Goal: Transaction & Acquisition: Purchase product/service

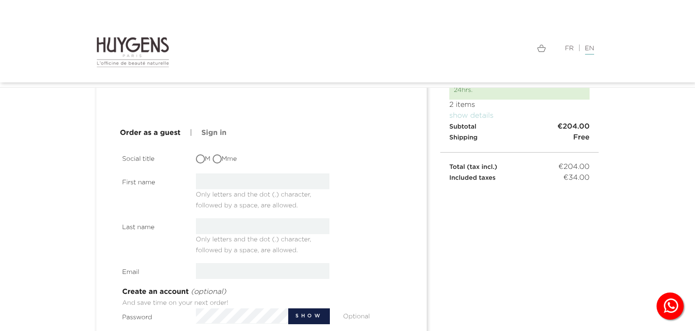
scroll to position [48, 0]
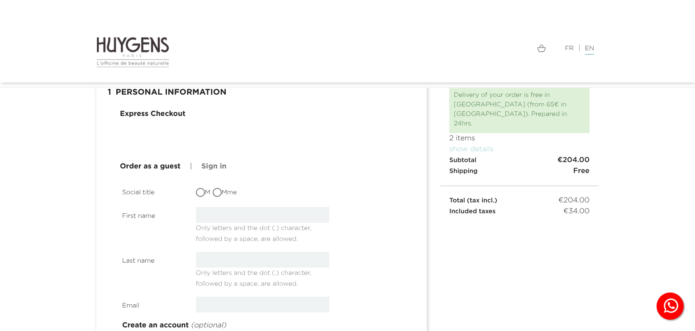
click at [202, 192] on input "M" at bounding box center [201, 193] width 9 height 9
radio input "true"
click at [224, 215] on input "text" at bounding box center [263, 215] width 134 height 16
type input "J"
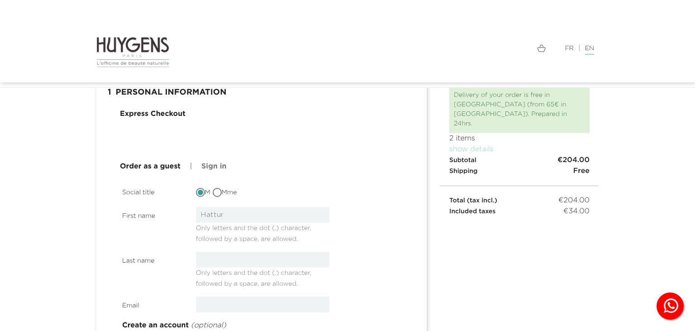
type input "Hattur"
type input "Rahmen"
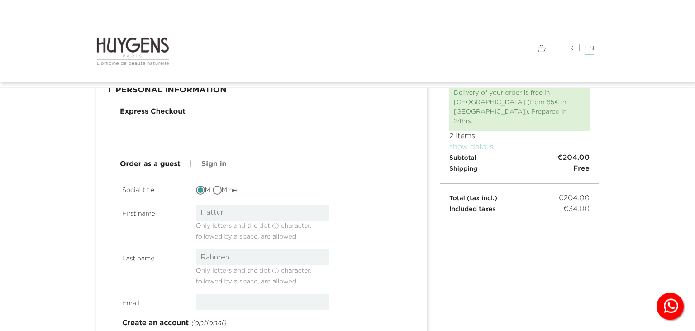
scroll to position [95, 0]
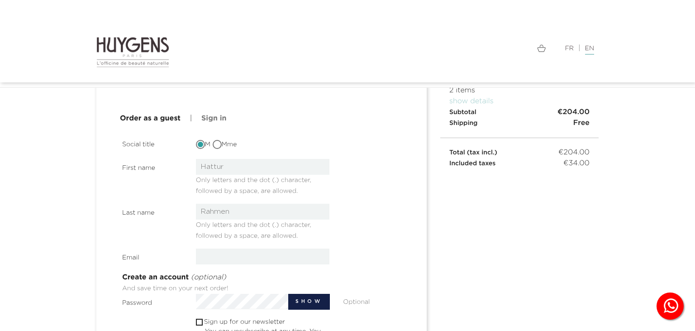
click at [217, 171] on input "Hattur" at bounding box center [263, 167] width 134 height 16
click at [281, 260] on input "email" at bounding box center [263, 256] width 134 height 16
paste input "jumboteyer741@libero.it"
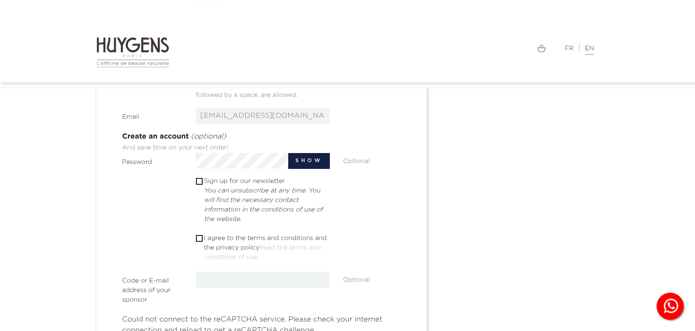
scroll to position [239, 0]
type input "jumboteyer741@libero.it"
click at [596, 198] on div " 1 Personal Information mode_edit Edit Express Checkout Order as a guest | Sig…" at bounding box center [348, 170] width 516 height 568
click at [246, 278] on input "text" at bounding box center [263, 277] width 134 height 16
paste input "Tyr@jm0741"
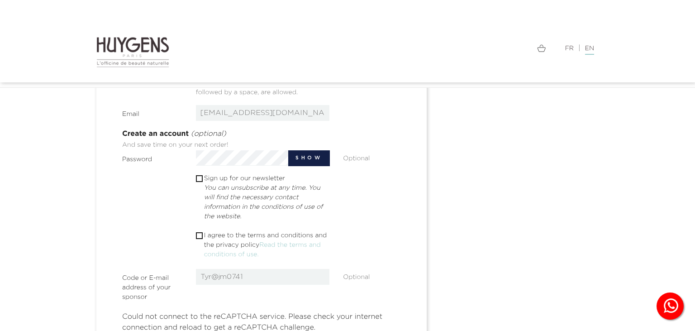
type input "Tyr@jm0741"
drag, startPoint x: 198, startPoint y: 236, endPoint x: 261, endPoint y: 227, distance: 64.0
click at [198, 236] on input "checkbox" at bounding box center [199, 236] width 6 height 6
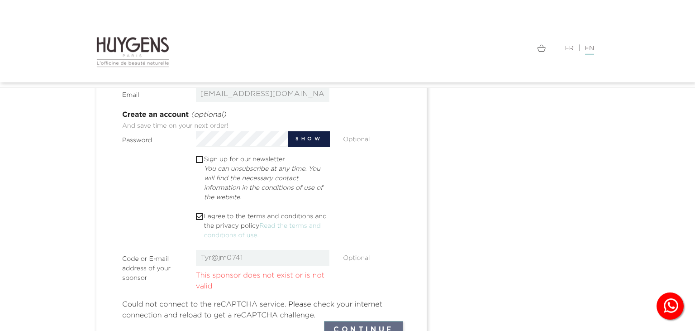
scroll to position [286, 0]
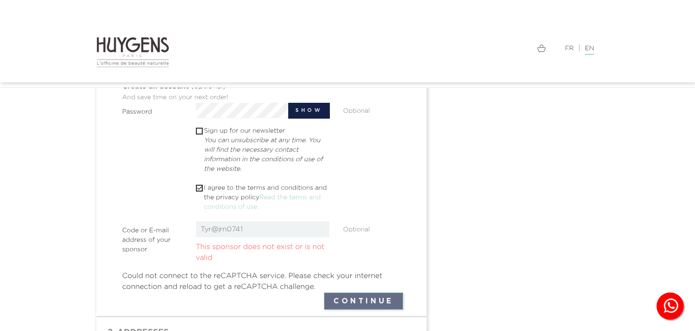
click at [200, 188] on input "checkbox" at bounding box center [199, 188] width 6 height 6
checkbox input "false"
click at [266, 229] on input "Tyr@jm0741" at bounding box center [263, 229] width 134 height 16
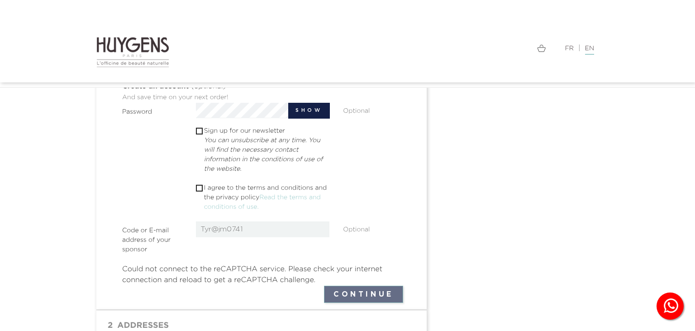
click at [311, 227] on input "Tyr@jm0741" at bounding box center [263, 229] width 134 height 16
click at [354, 292] on button "Continue" at bounding box center [363, 294] width 79 height 17
click at [200, 128] on span "" at bounding box center [199, 131] width 7 height 7
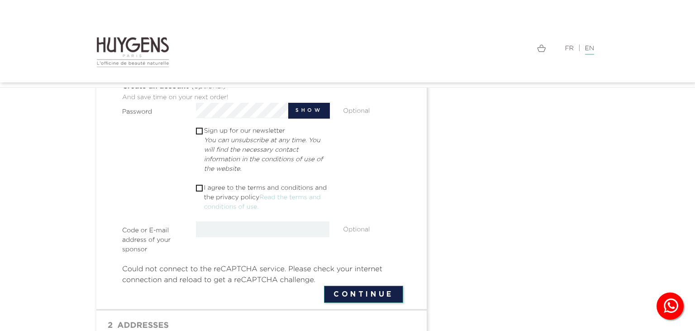
click at [200, 186] on input "checkbox" at bounding box center [199, 188] width 6 height 6
checkbox input "true"
click at [374, 290] on button "Continue" at bounding box center [363, 294] width 79 height 17
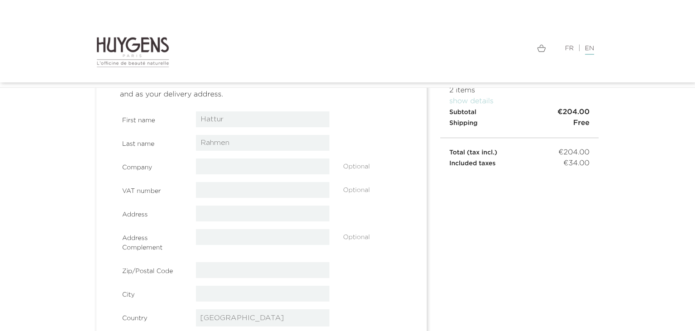
scroll to position [110, 0]
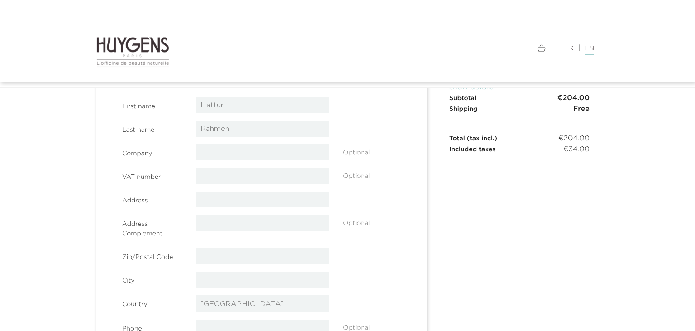
click at [272, 202] on input "text" at bounding box center [263, 199] width 134 height 16
click at [196, 295] on select "-- please choose -- Afghanistan Afrique Du Sud Albanie Algérie Andorre Angola A…" at bounding box center [263, 303] width 134 height 17
select select "10"
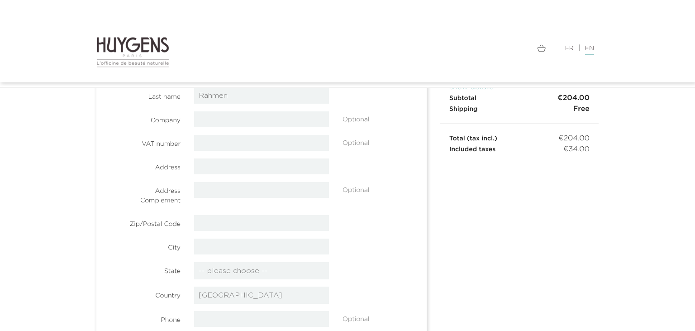
scroll to position [62, 0]
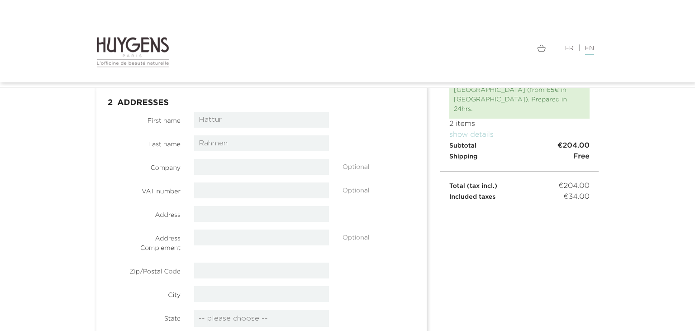
click at [260, 213] on input "text" at bounding box center [261, 214] width 135 height 16
click at [237, 213] on input "Via Buon Giovanni 30" at bounding box center [261, 214] width 135 height 16
click at [234, 211] on input "Via Buon Giovanni 30" at bounding box center [261, 214] width 135 height 16
type input "Via BuonGiovanni 30"
type input "80046"
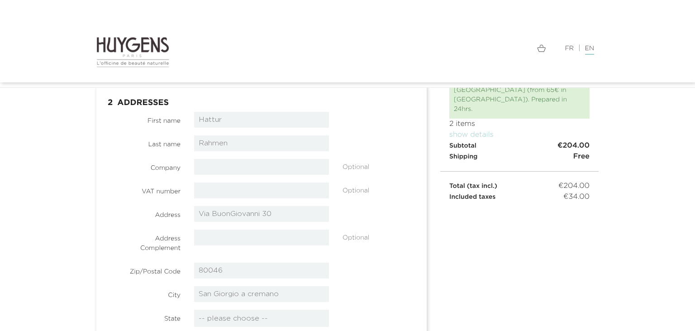
type input "San Giorgio a cremano"
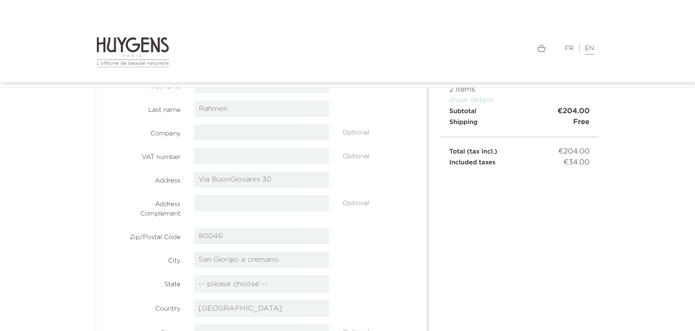
scroll to position [157, 0]
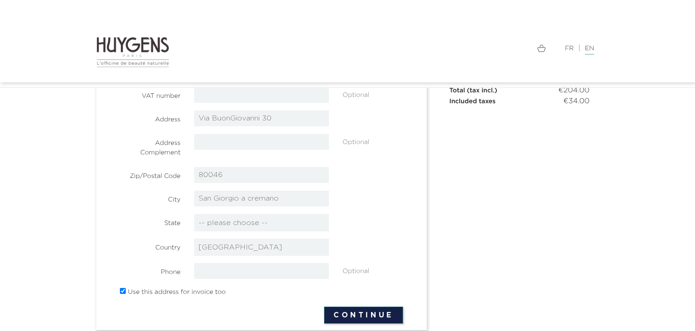
click at [194, 214] on select "-- please choose -- Agrigento Alessandria Ancona Aosta Arezzo Ascoli Piceno Ast…" at bounding box center [261, 222] width 135 height 17
select select "186"
click at [248, 269] on input "tel" at bounding box center [261, 271] width 135 height 16
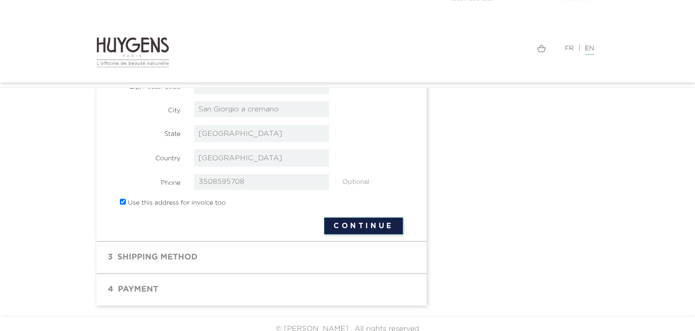
scroll to position [253, 0]
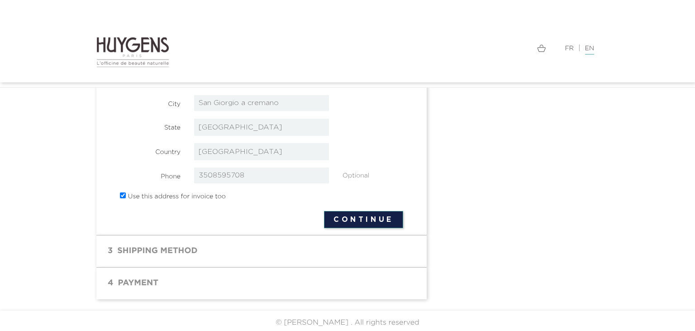
type input "3508595708"
click at [356, 218] on button "Continue" at bounding box center [363, 219] width 79 height 17
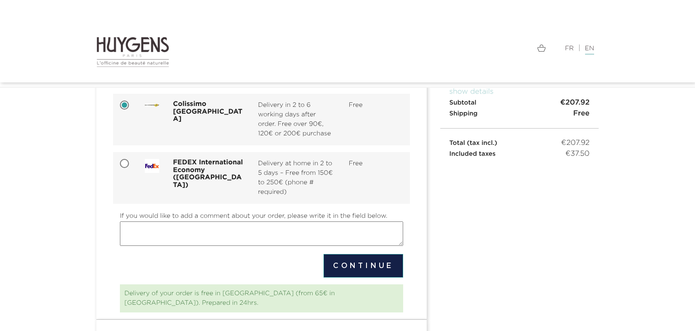
scroll to position [149, 0]
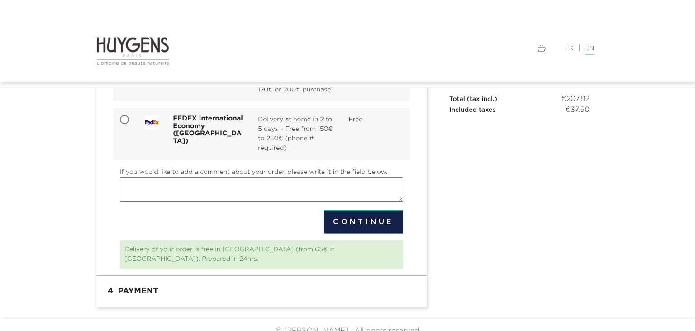
click at [341, 215] on button "Continue" at bounding box center [364, 222] width 80 height 24
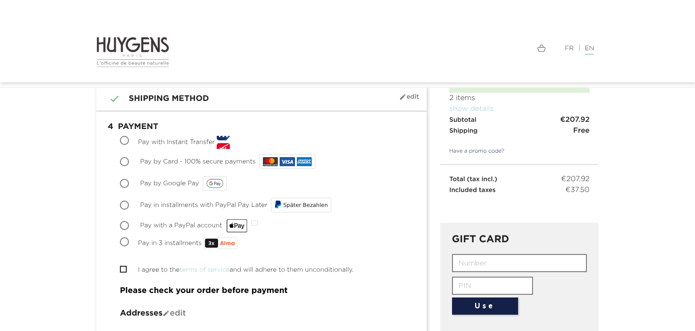
scroll to position [95, 0]
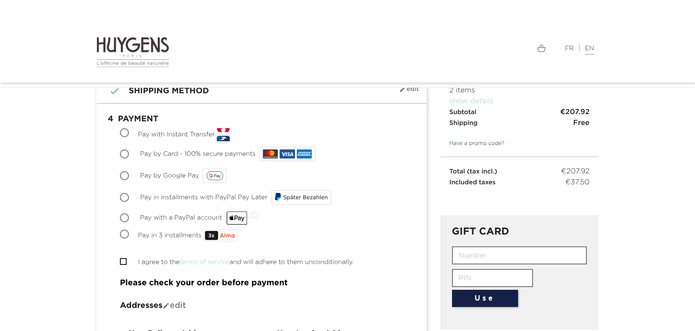
click at [154, 153] on span "Pay by Card - 100% secure payments" at bounding box center [197, 154] width 115 height 6
click at [130, 153] on input "Pay by Card - 100% secure payments" at bounding box center [125, 154] width 9 height 9
radio input "true"
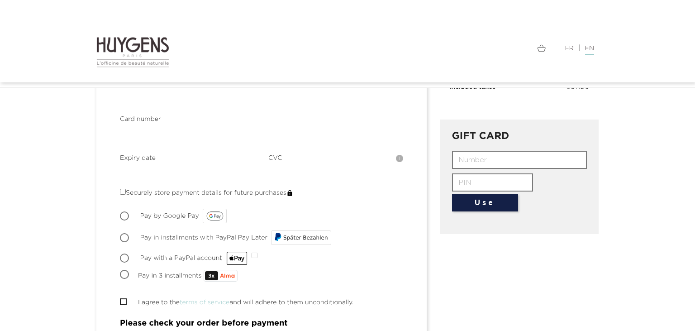
scroll to position [286, 0]
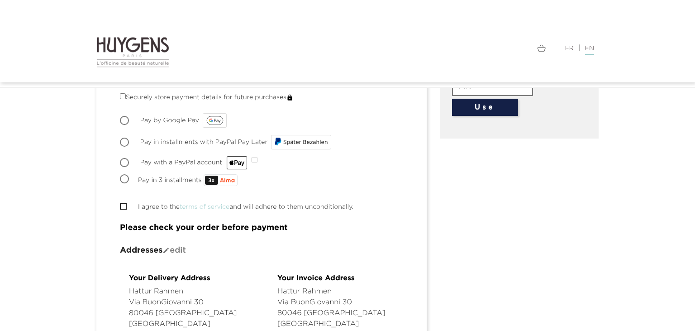
click at [122, 204] on input "I agree to the terms of service and will adhere to them unconditionally." at bounding box center [123, 206] width 6 height 6
checkbox input "true"
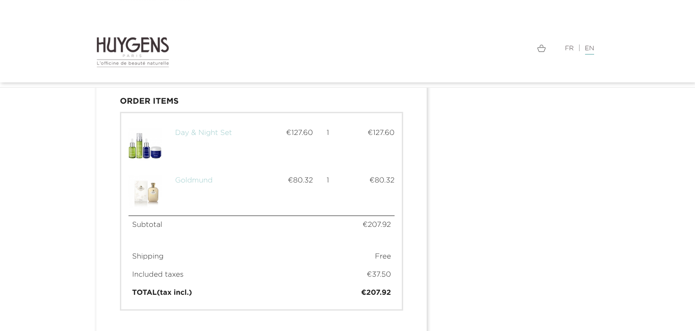
scroll to position [759, 0]
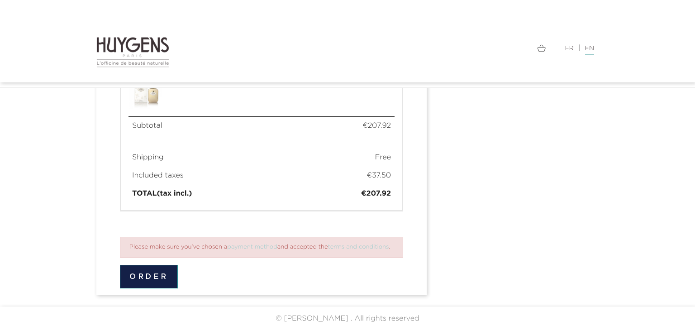
click at [162, 274] on button "Order" at bounding box center [149, 277] width 58 height 24
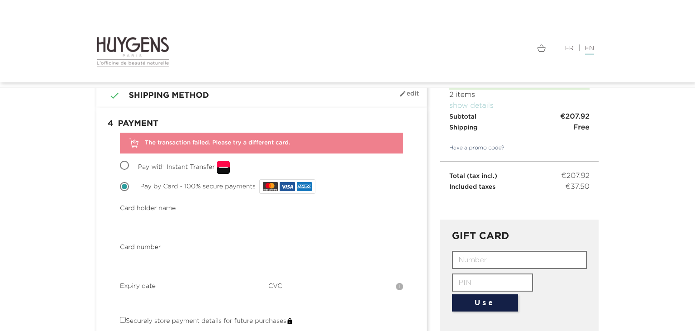
scroll to position [95, 0]
